Goal: Information Seeking & Learning: Learn about a topic

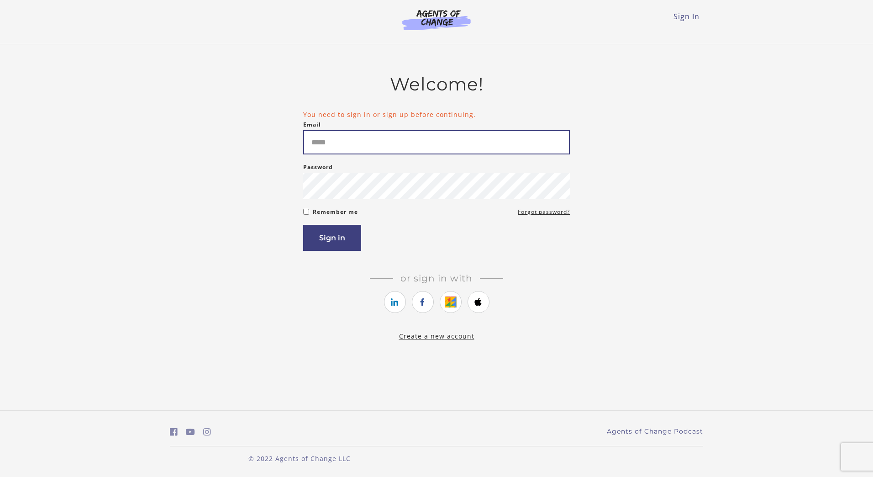
click at [459, 139] on input "Email" at bounding box center [436, 142] width 267 height 24
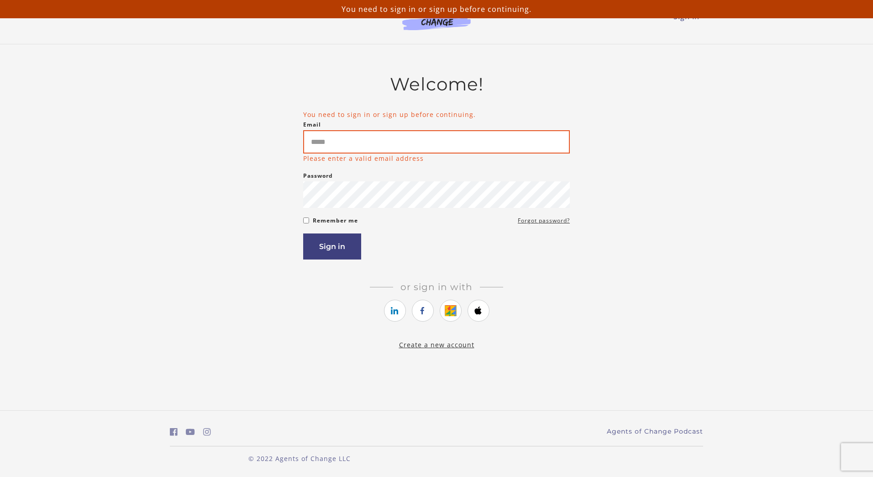
click at [459, 139] on input "Email" at bounding box center [436, 141] width 267 height 23
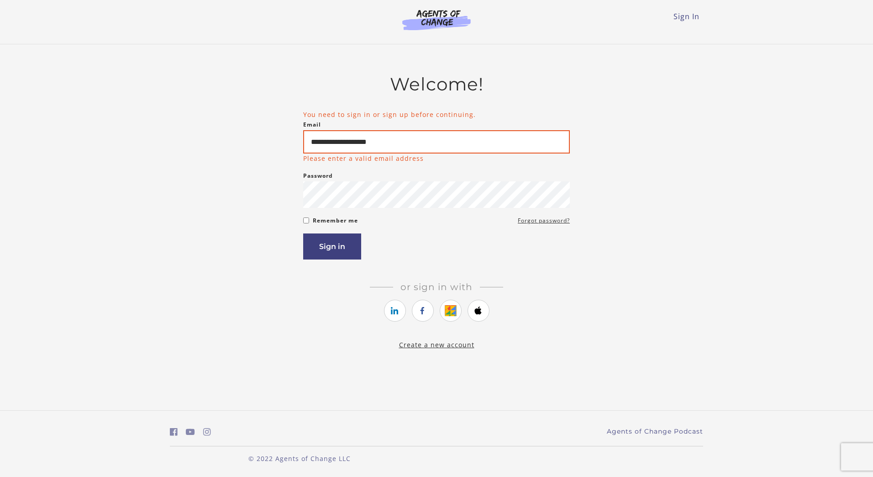
type input "**********"
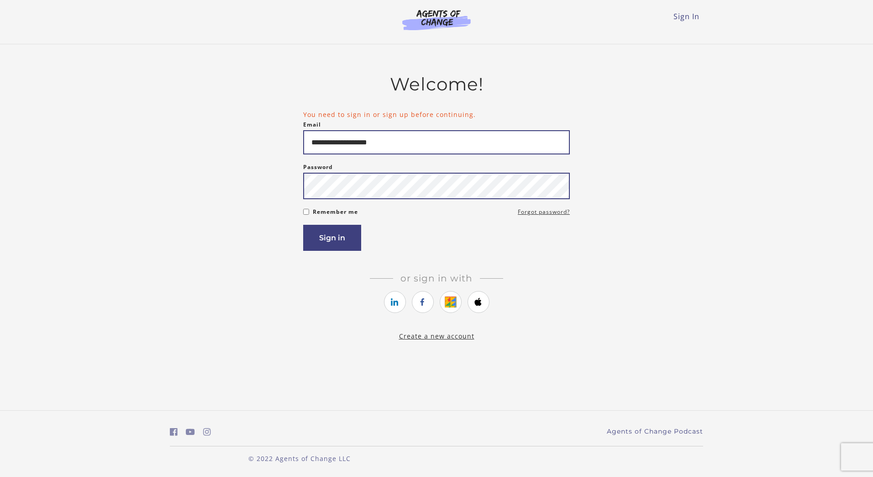
click at [303, 225] on button "Sign in" at bounding box center [332, 238] width 58 height 26
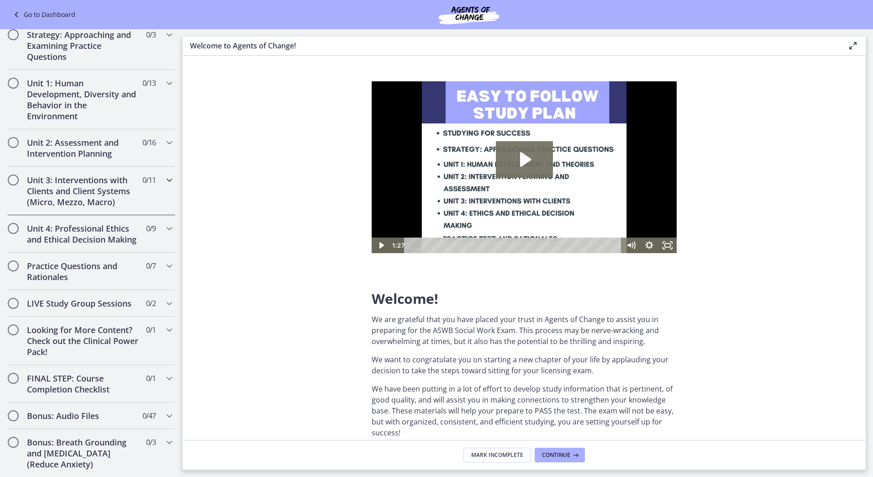
scroll to position [636, 0]
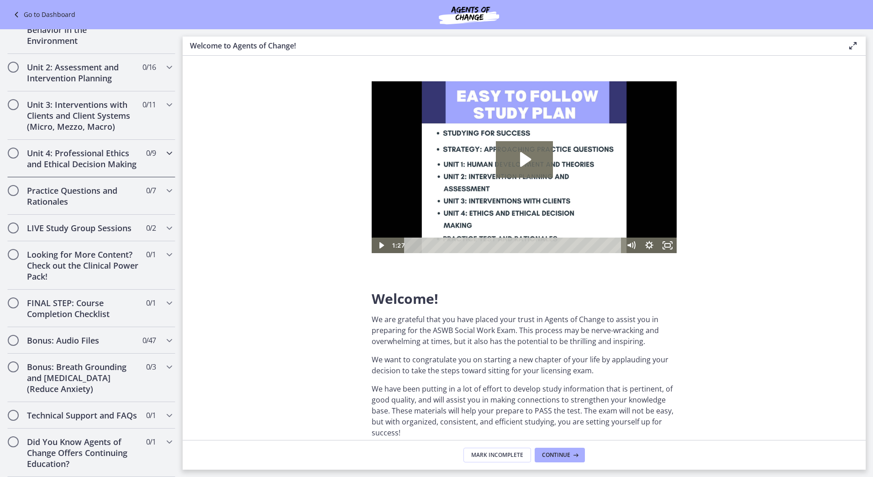
click at [101, 150] on h2 "Unit 4: Professional Ethics and Ethical Decision Making" at bounding box center [82, 158] width 111 height 22
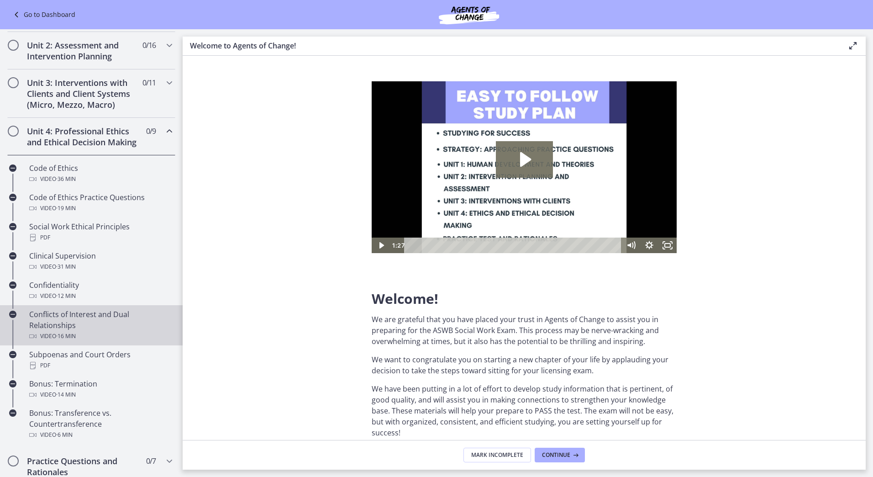
scroll to position [411, 0]
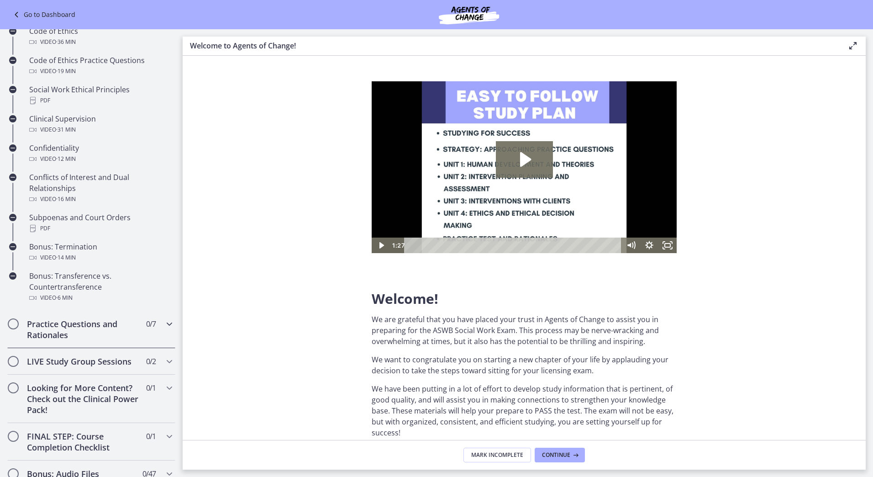
click at [91, 337] on h2 "Practice Questions and Rationales" at bounding box center [82, 329] width 111 height 22
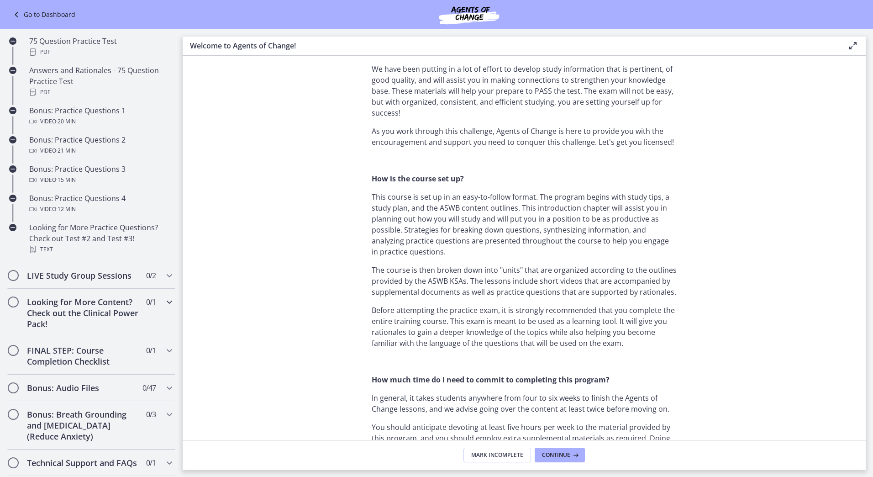
scroll to position [326, 0]
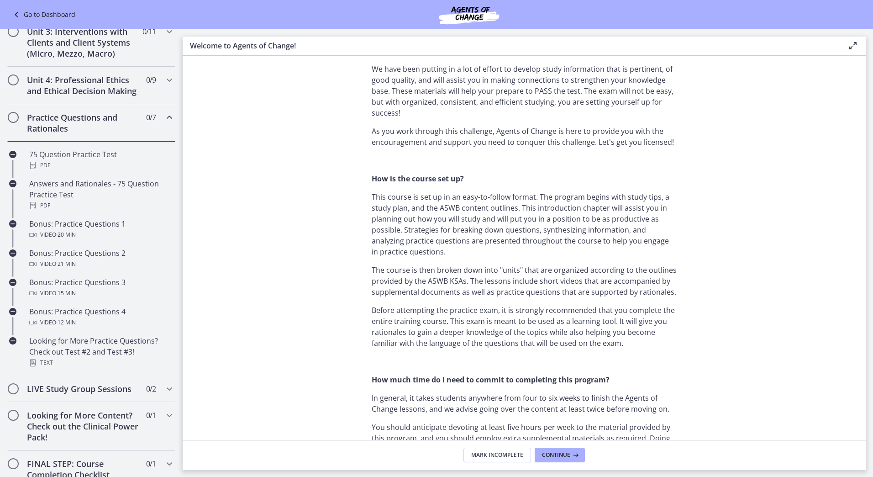
click at [97, 133] on h2 "Practice Questions and Rationales" at bounding box center [82, 123] width 111 height 22
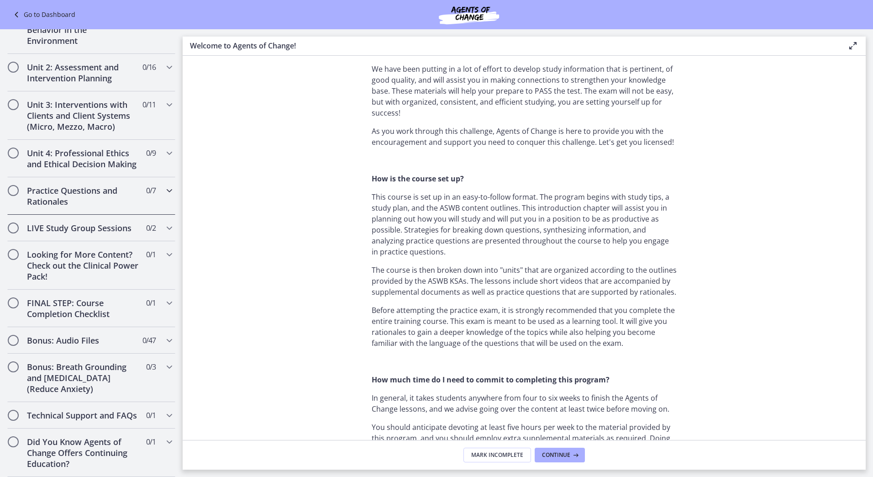
click at [82, 186] on h2 "Practice Questions and Rationales" at bounding box center [82, 196] width 111 height 22
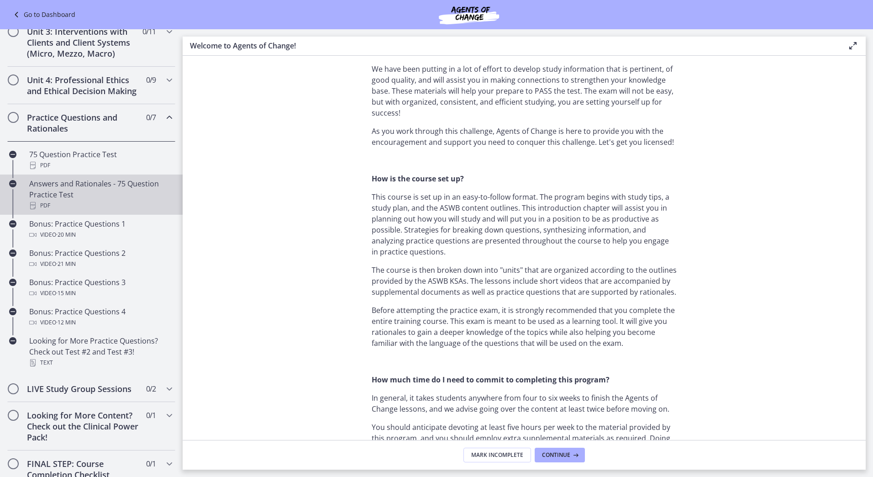
click at [94, 204] on div "Answers and Rationales - 75 Question Practice Test PDF" at bounding box center [100, 194] width 142 height 33
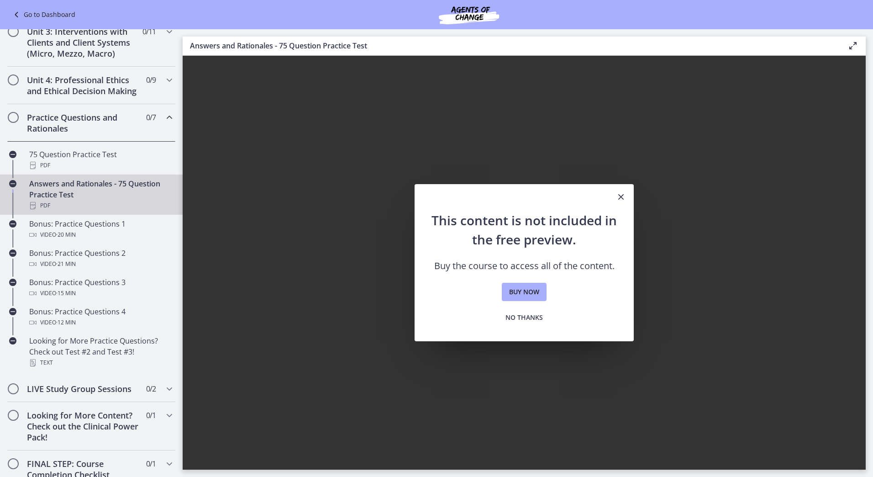
click at [619, 196] on icon "Close" at bounding box center [620, 196] width 11 height 11
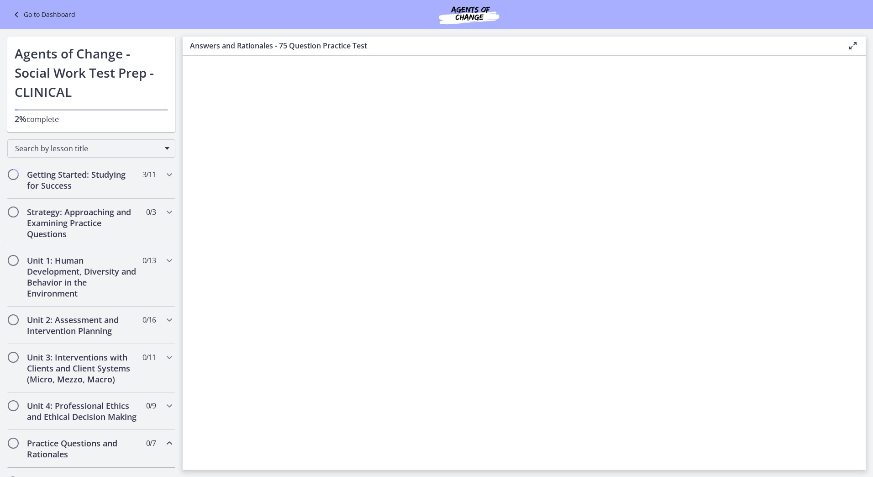
click at [42, 13] on link "Go to Dashboard" at bounding box center [43, 14] width 64 height 11
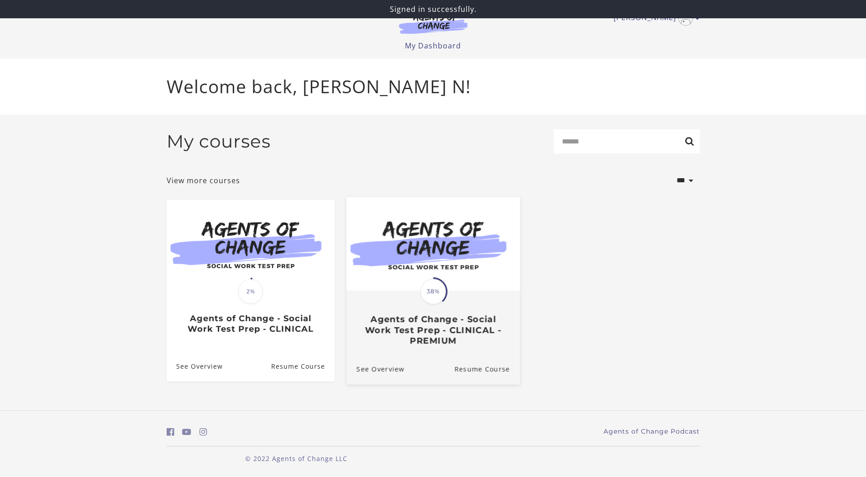
click at [444, 310] on div "Translation missing: en.liquid.partials.dashboard_course_card.progress_descript…" at bounding box center [433, 318] width 174 height 54
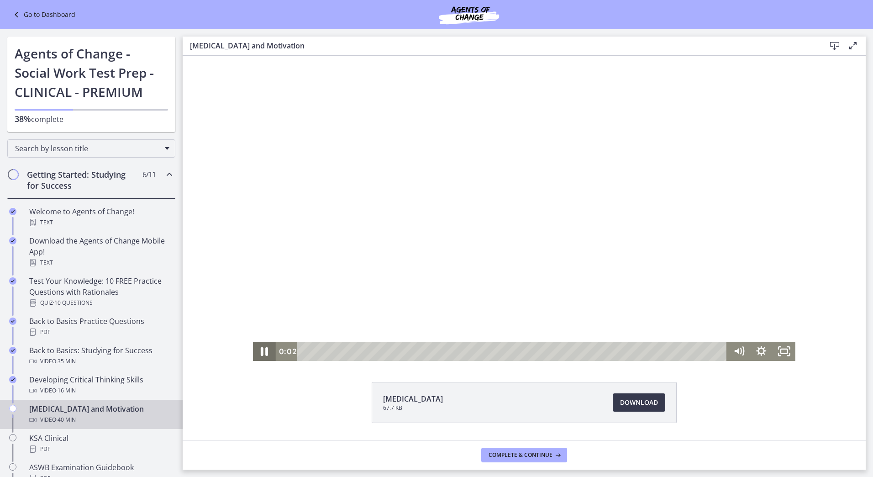
drag, startPoint x: 256, startPoint y: 351, endPoint x: 272, endPoint y: 341, distance: 18.7
click at [257, 351] on icon "Pause" at bounding box center [264, 351] width 27 height 23
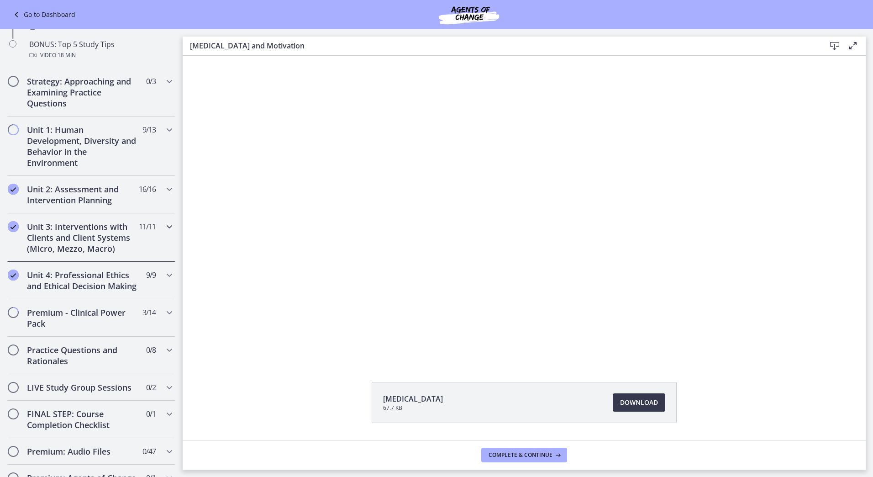
scroll to position [502, 0]
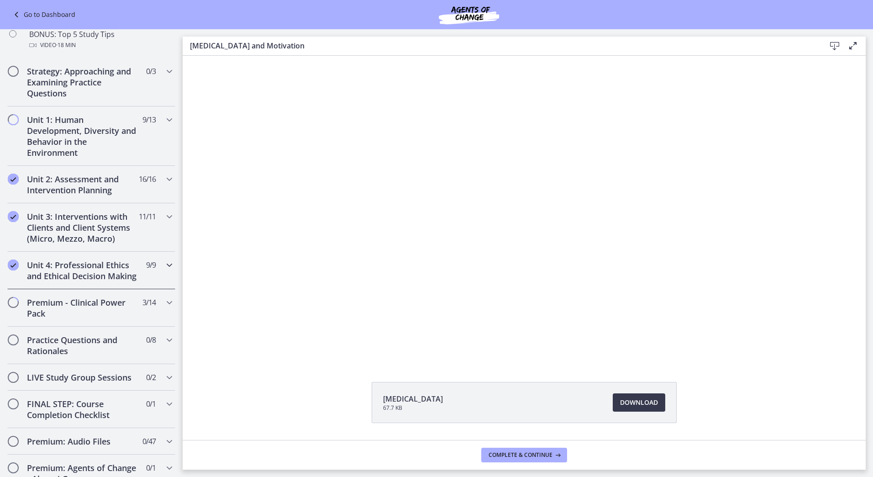
click at [118, 281] on h2 "Unit 4: Professional Ethics and Ethical Decision Making" at bounding box center [82, 270] width 111 height 22
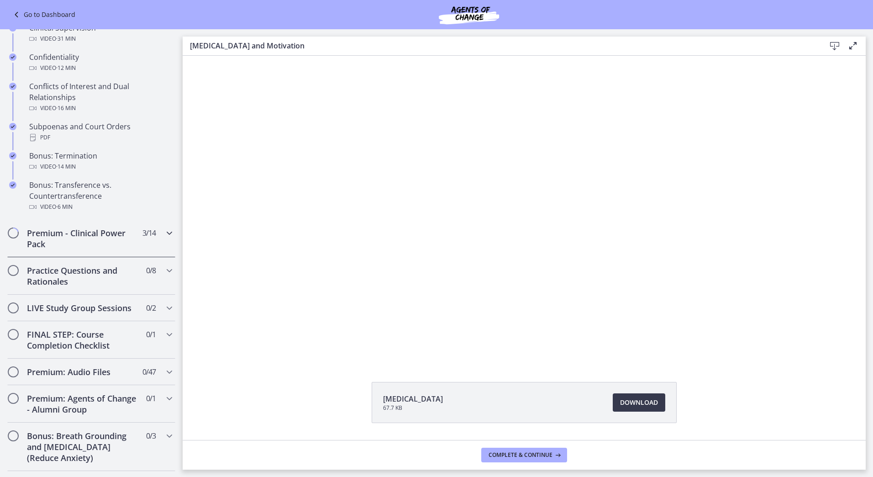
click at [105, 244] on h2 "Premium - Clinical Power Pack" at bounding box center [82, 238] width 111 height 22
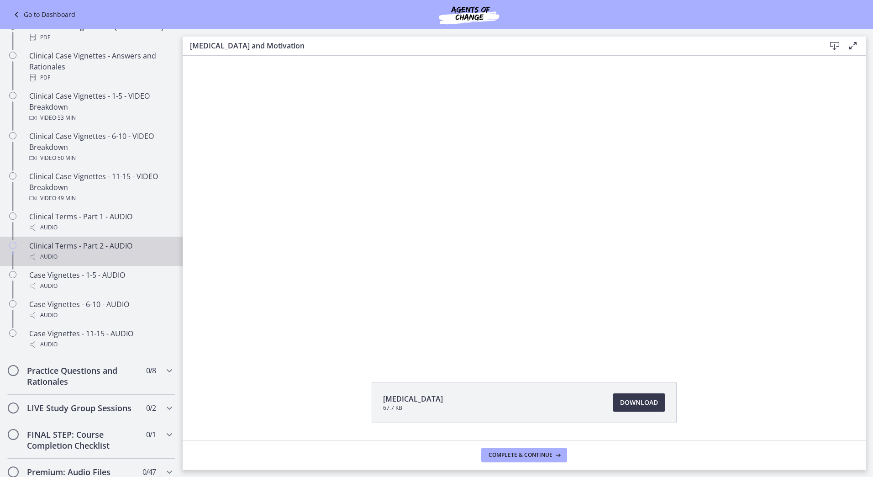
scroll to position [731, 0]
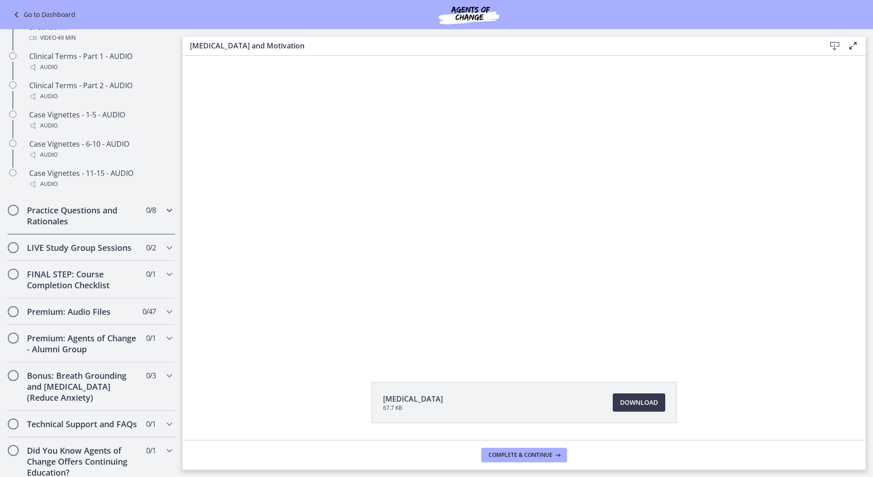
click at [102, 226] on h2 "Practice Questions and Rationales" at bounding box center [82, 216] width 111 height 22
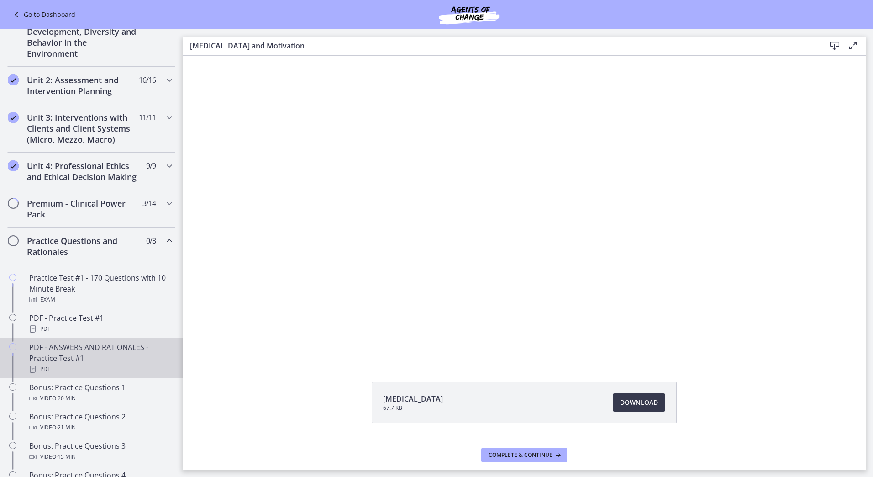
scroll to position [221, 0]
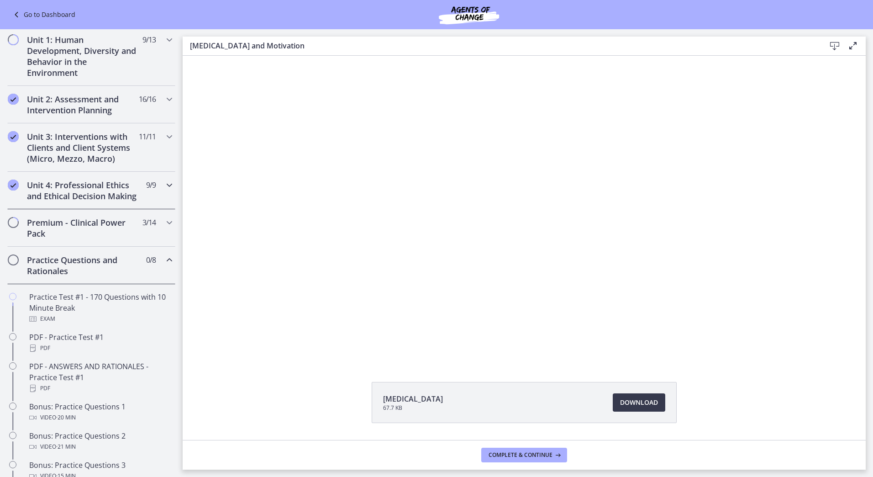
click at [103, 200] on h2 "Unit 4: Professional Ethics and Ethical Decision Making" at bounding box center [82, 190] width 111 height 22
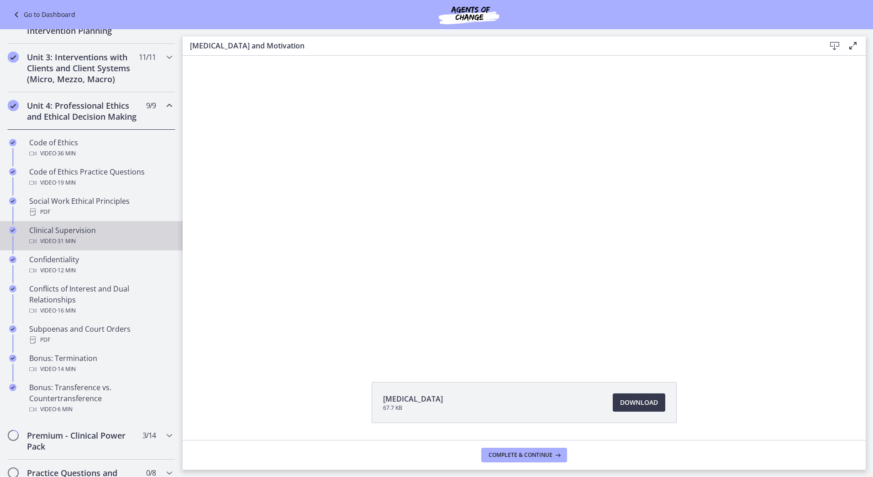
scroll to position [449, 0]
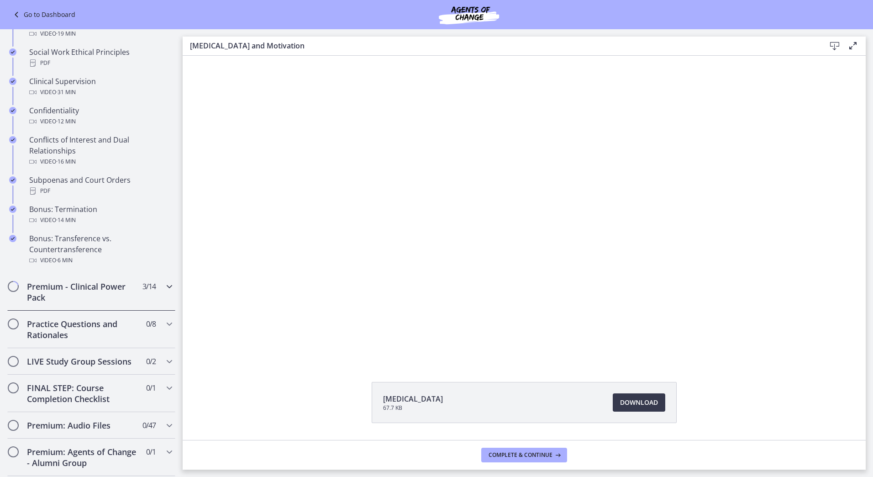
click at [95, 303] on h2 "Premium - Clinical Power Pack" at bounding box center [82, 292] width 111 height 22
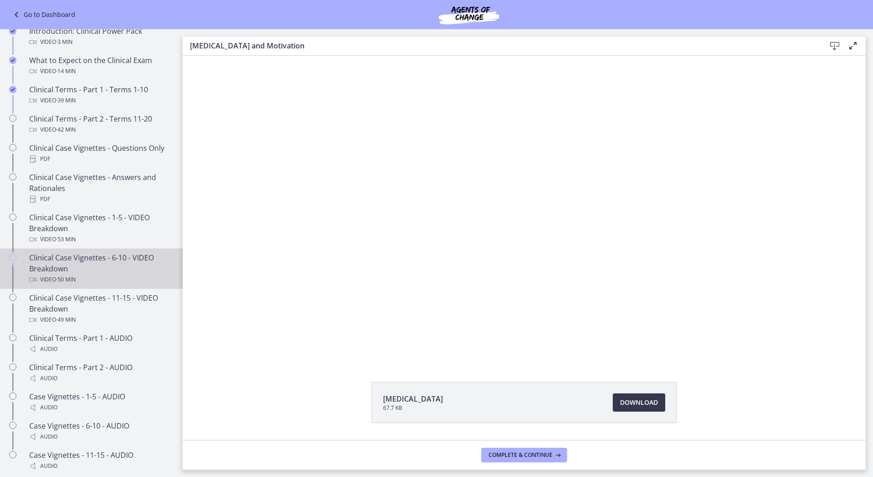
scroll to position [446, 0]
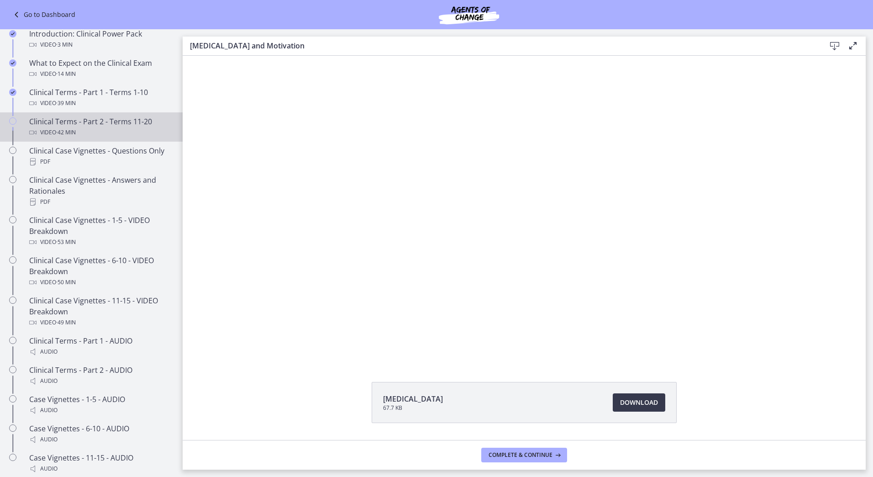
click at [94, 134] on div "Clinical Terms - Part 2 - Terms 11-20 Video · 42 min" at bounding box center [100, 127] width 142 height 22
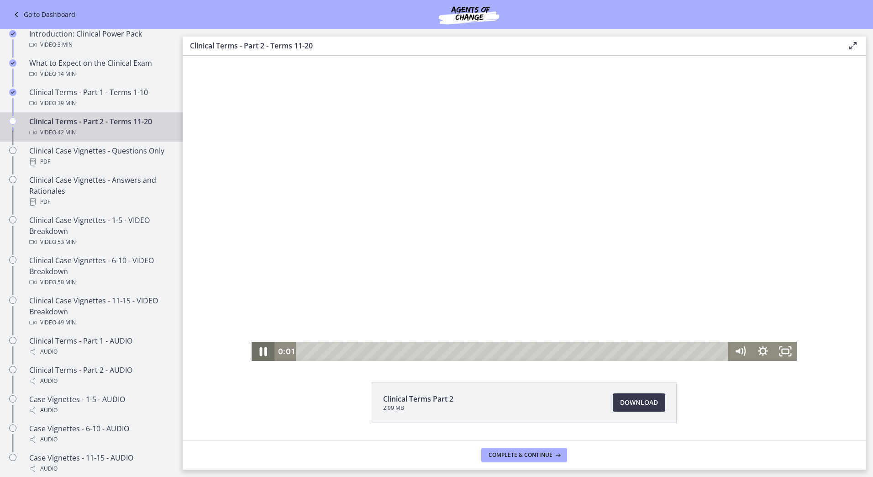
click at [259, 348] on icon "Pause" at bounding box center [262, 351] width 7 height 9
